Goal: Task Accomplishment & Management: Manage account settings

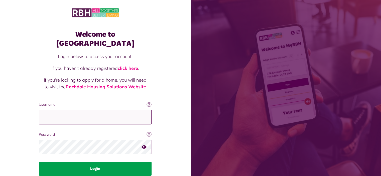
type input "**********"
click at [95, 162] on button "Login" at bounding box center [95, 169] width 113 height 14
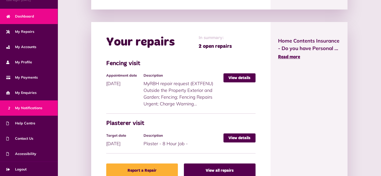
scroll to position [26, 0]
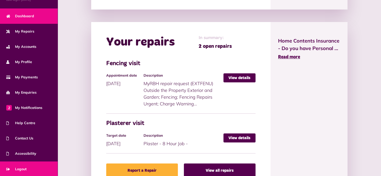
click at [19, 166] on span "Logout" at bounding box center [16, 168] width 20 height 5
